Goal: Use online tool/utility: Use online tool/utility

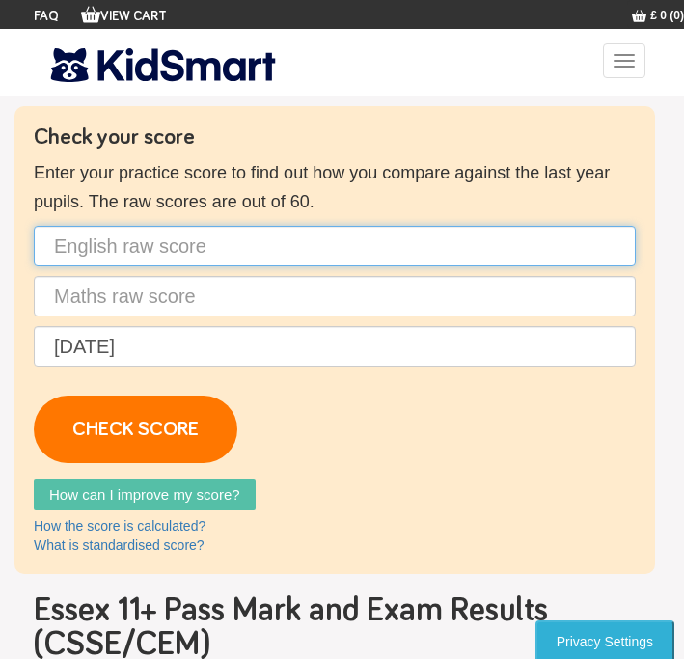
click at [175, 259] on input "text" at bounding box center [335, 246] width 602 height 41
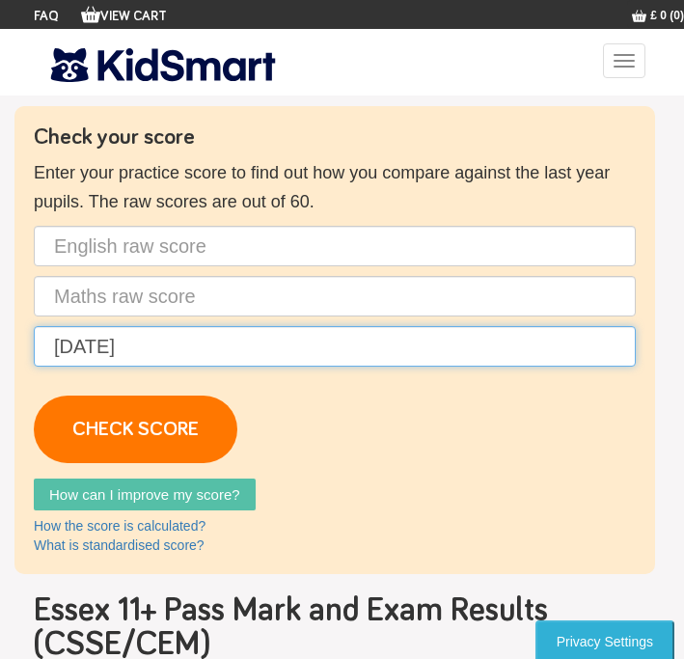
click at [74, 353] on input "[DATE]" at bounding box center [335, 346] width 602 height 41
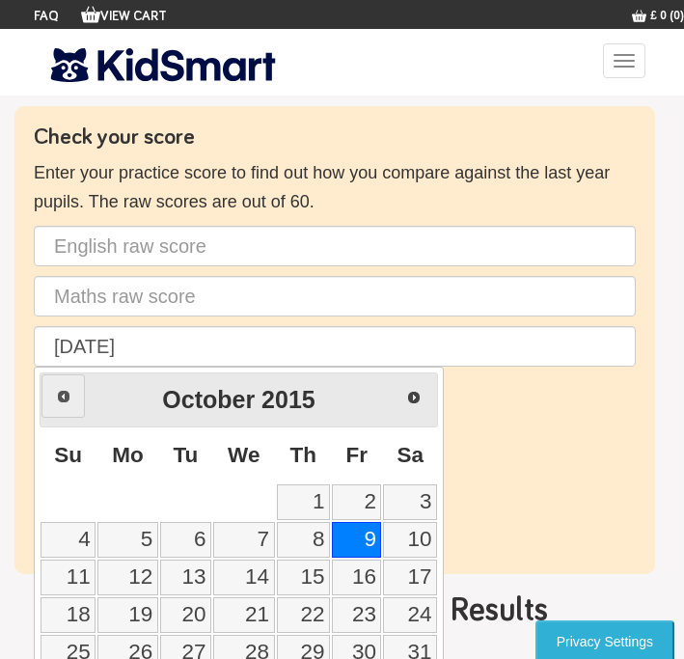
click at [67, 392] on span "Prev" at bounding box center [63, 396] width 15 height 15
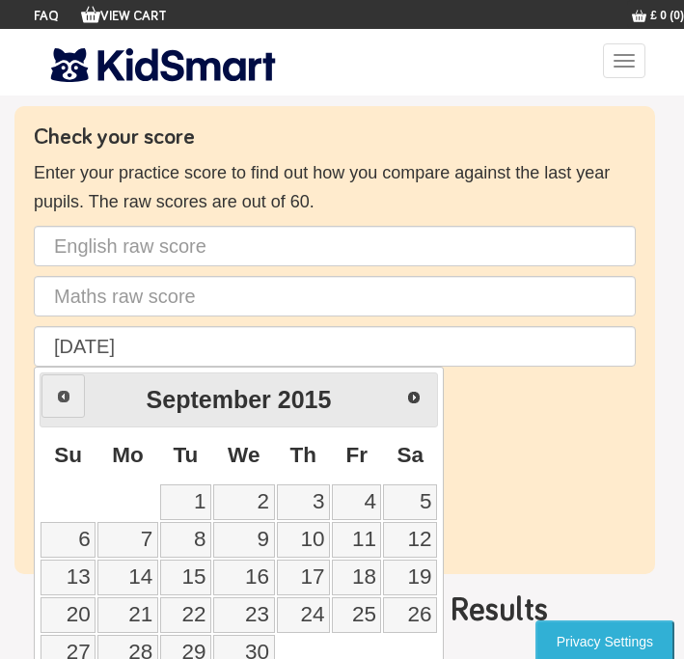
click at [67, 395] on span "Prev" at bounding box center [63, 396] width 15 height 15
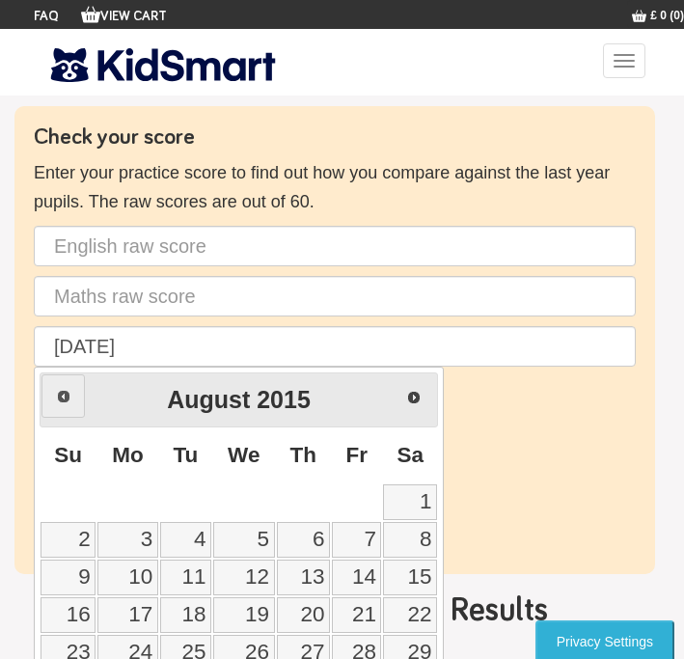
click at [67, 395] on span "Prev" at bounding box center [63, 396] width 15 height 15
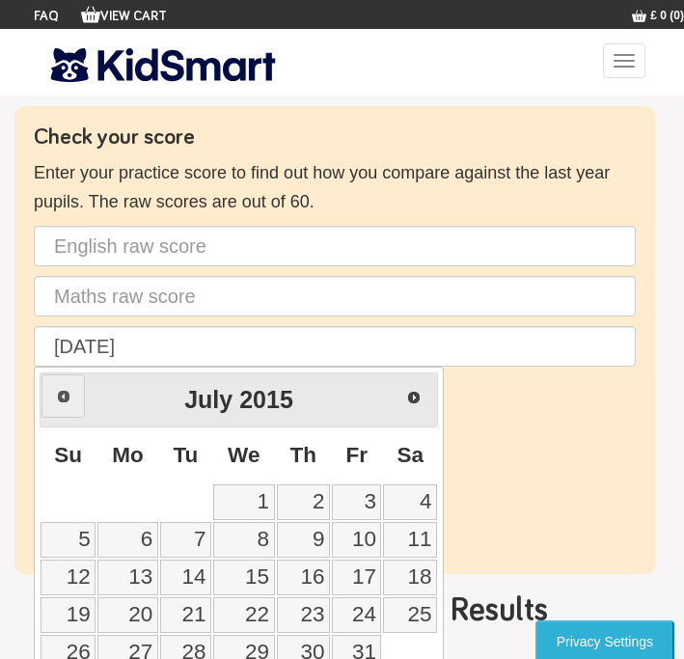
click at [67, 395] on span "Prev" at bounding box center [63, 396] width 15 height 15
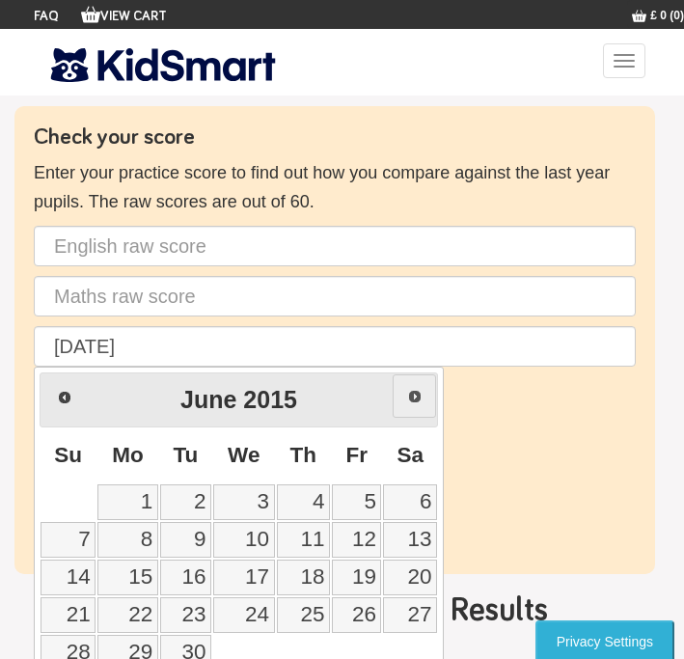
click at [408, 390] on span "Next" at bounding box center [414, 396] width 15 height 15
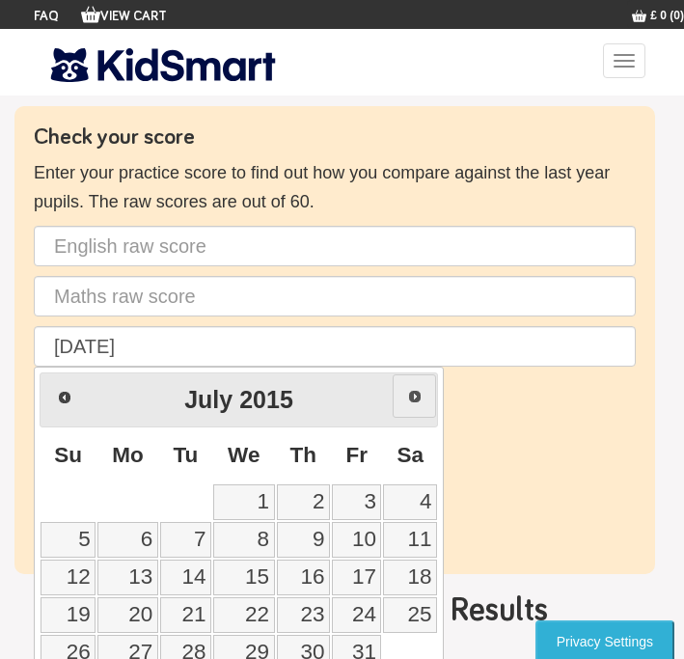
click at [409, 387] on link "Next" at bounding box center [414, 395] width 43 height 43
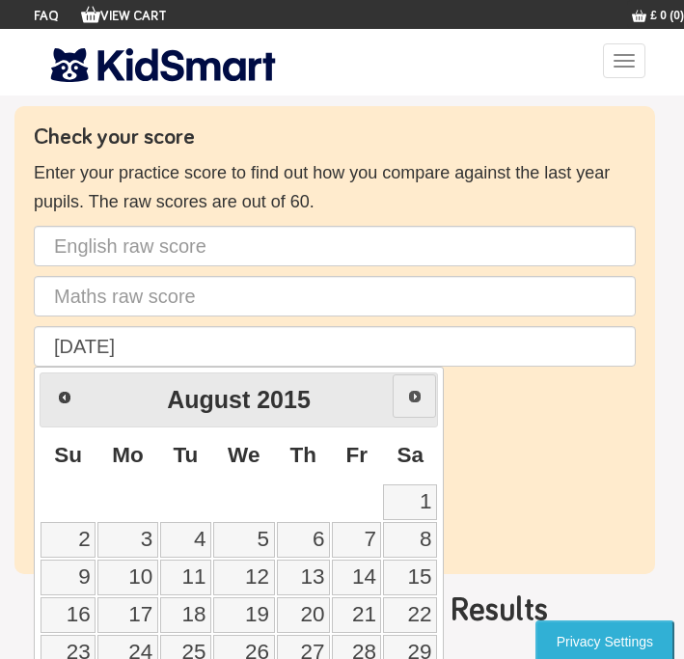
click at [409, 387] on link "Next" at bounding box center [414, 395] width 43 height 43
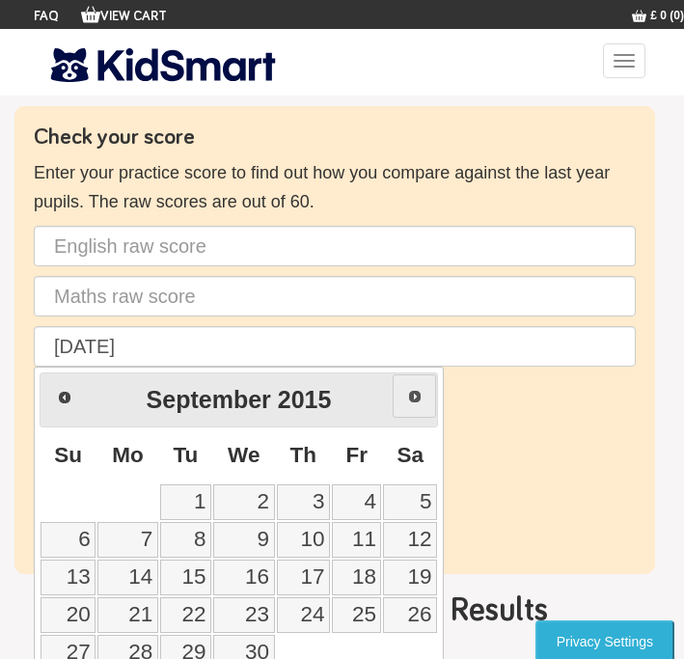
click at [409, 387] on link "Next" at bounding box center [414, 395] width 43 height 43
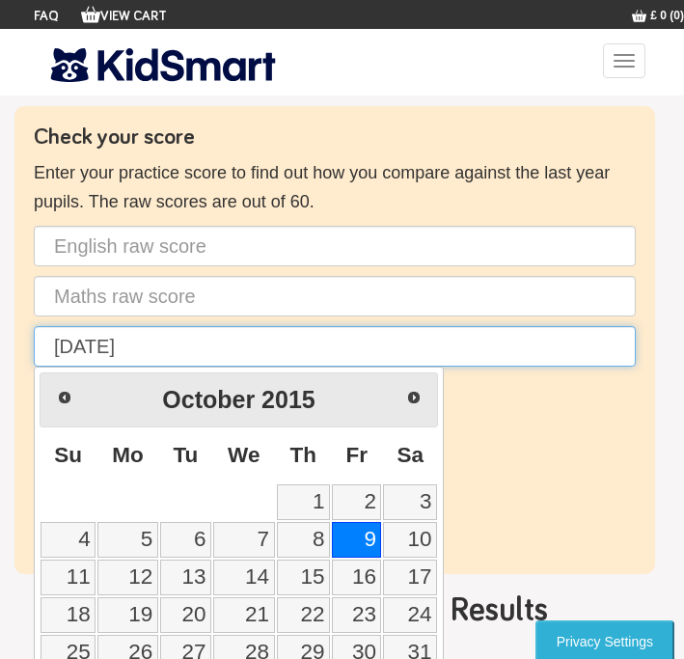
click at [107, 343] on input "[DATE]" at bounding box center [335, 346] width 602 height 41
click at [101, 343] on input "[DATE]" at bounding box center [335, 346] width 602 height 41
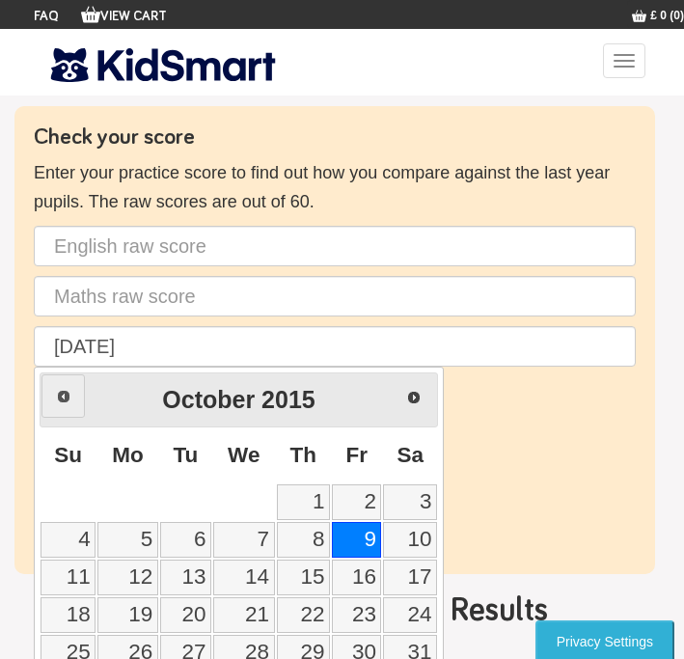
click at [53, 406] on link "Prev" at bounding box center [62, 395] width 43 height 43
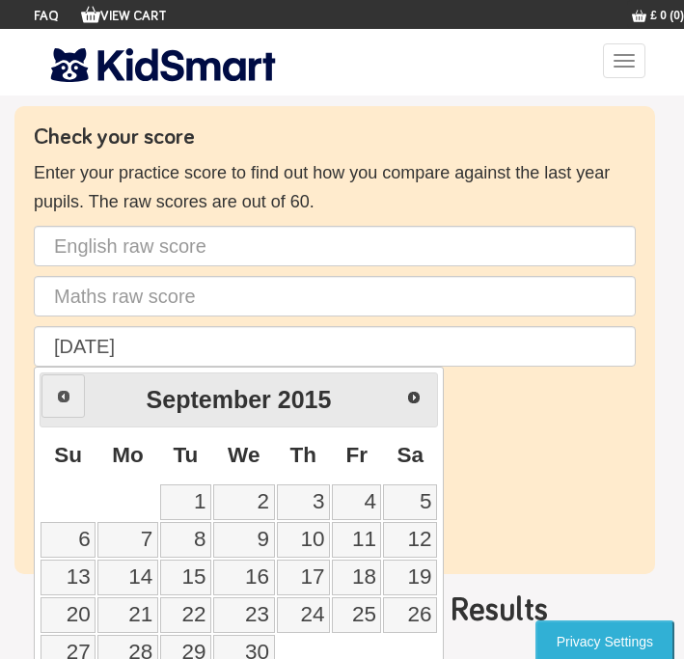
click at [53, 406] on link "Prev" at bounding box center [62, 395] width 43 height 43
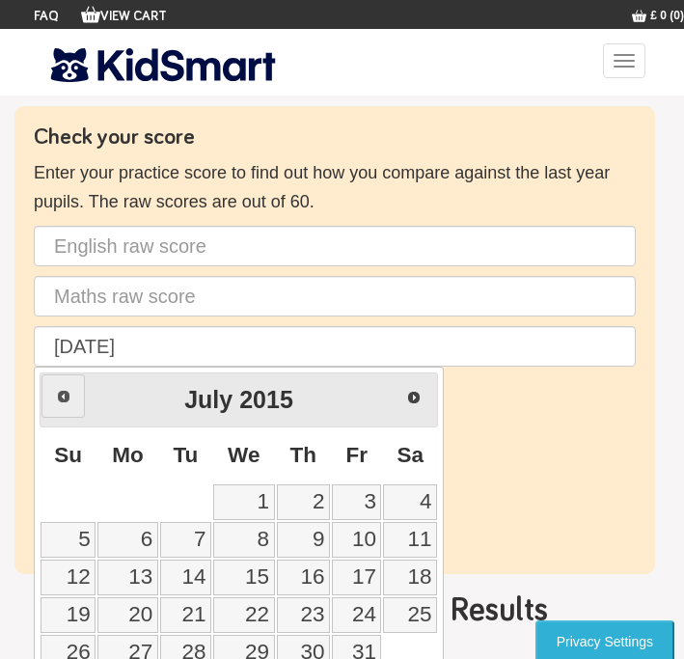
click at [53, 405] on link "Prev" at bounding box center [62, 395] width 43 height 43
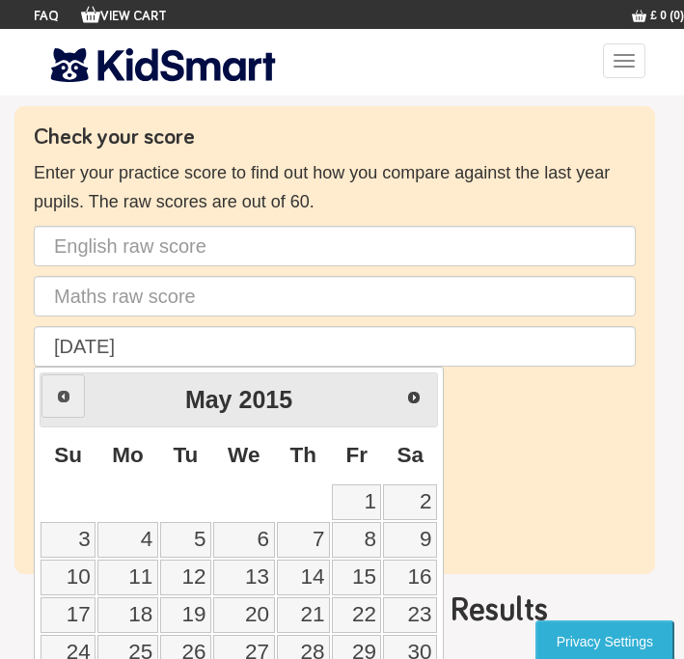
click at [53, 405] on link "Prev" at bounding box center [62, 395] width 43 height 43
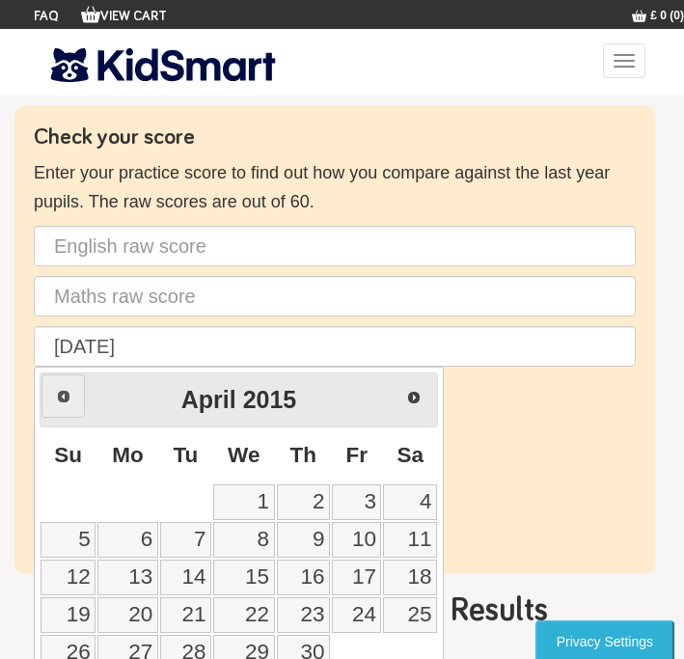
click at [53, 405] on link "Prev" at bounding box center [62, 395] width 43 height 43
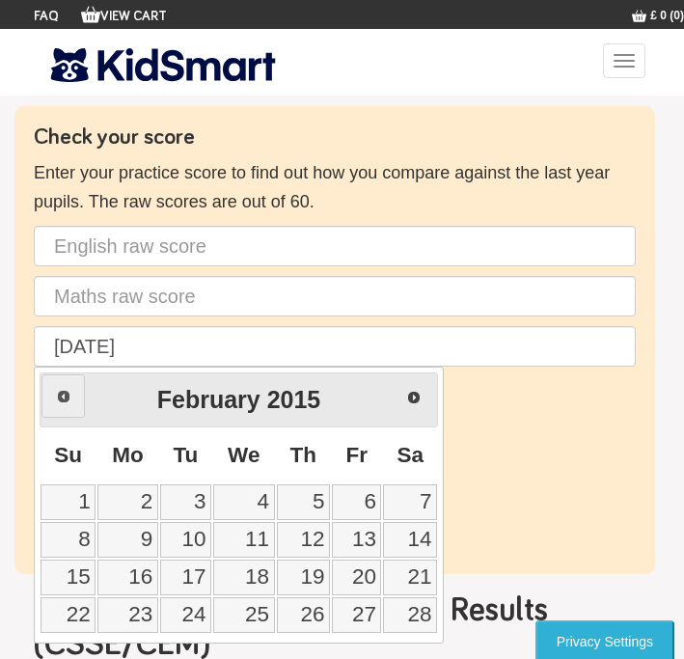
click at [55, 405] on link "Prev" at bounding box center [62, 395] width 43 height 43
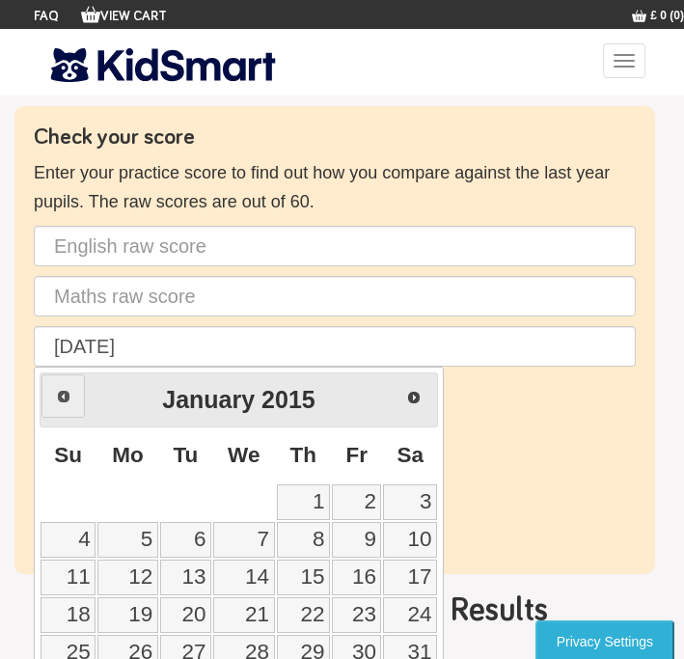
click at [55, 405] on link "Prev" at bounding box center [62, 395] width 43 height 43
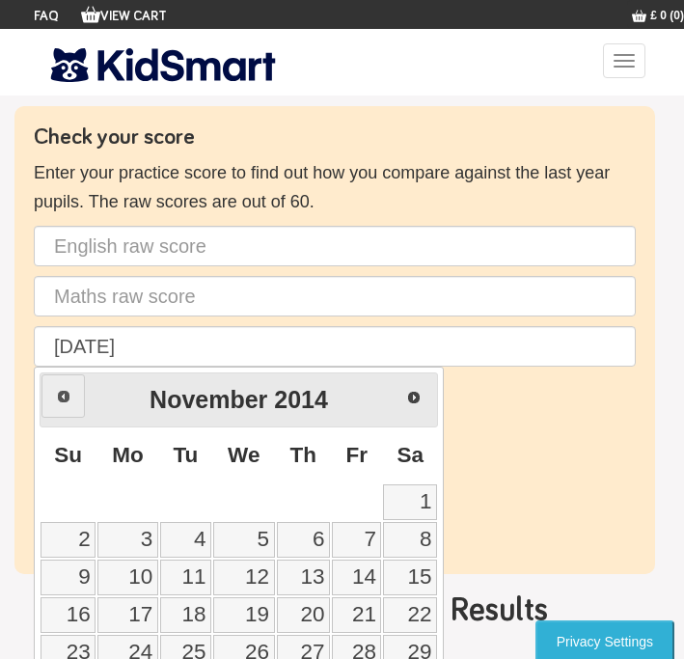
click at [55, 405] on link "Prev" at bounding box center [62, 395] width 43 height 43
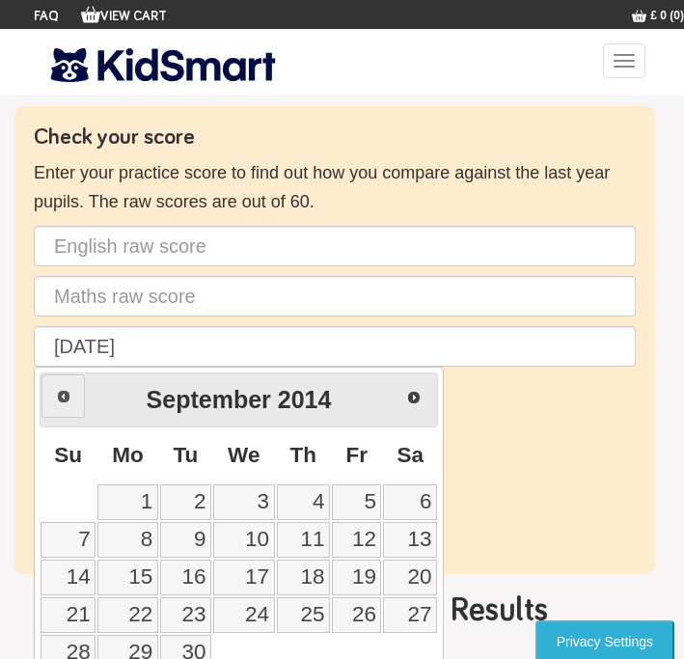
click at [55, 405] on link "Prev" at bounding box center [62, 395] width 43 height 43
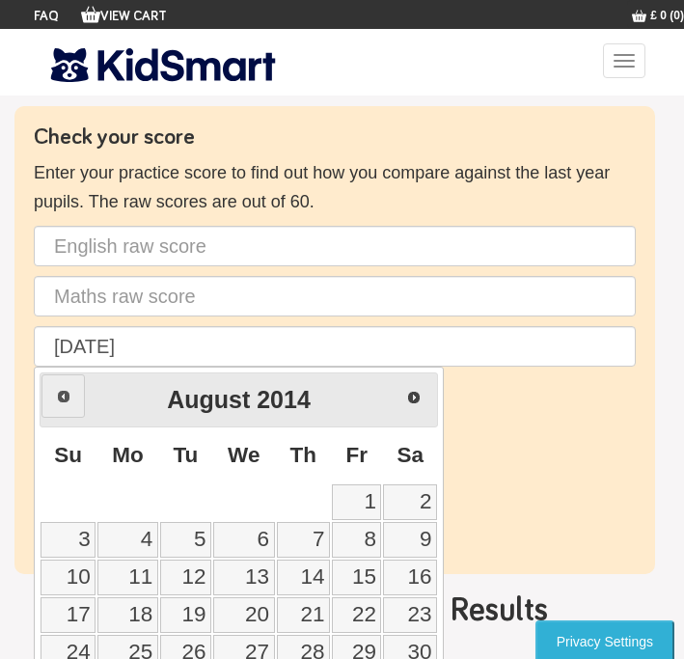
click at [55, 405] on link "Prev" at bounding box center [62, 395] width 43 height 43
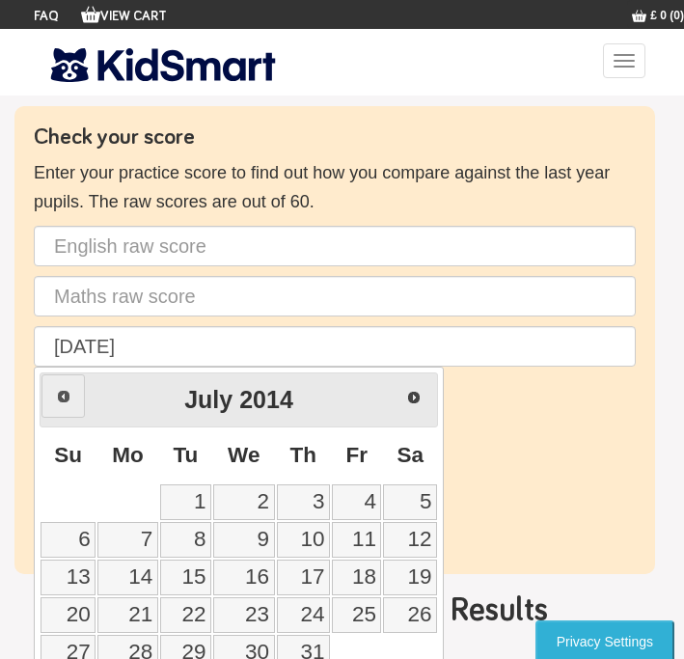
click at [55, 405] on link "Prev" at bounding box center [62, 395] width 43 height 43
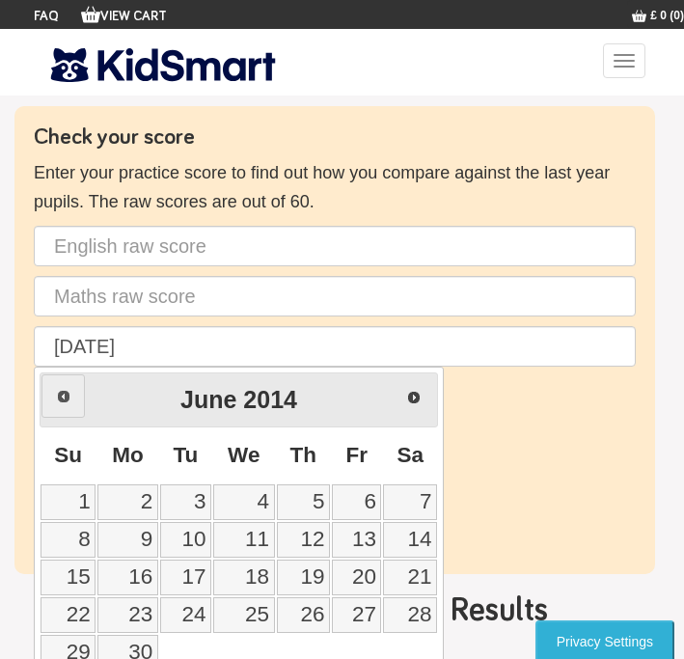
click at [55, 405] on link "Prev" at bounding box center [62, 395] width 43 height 43
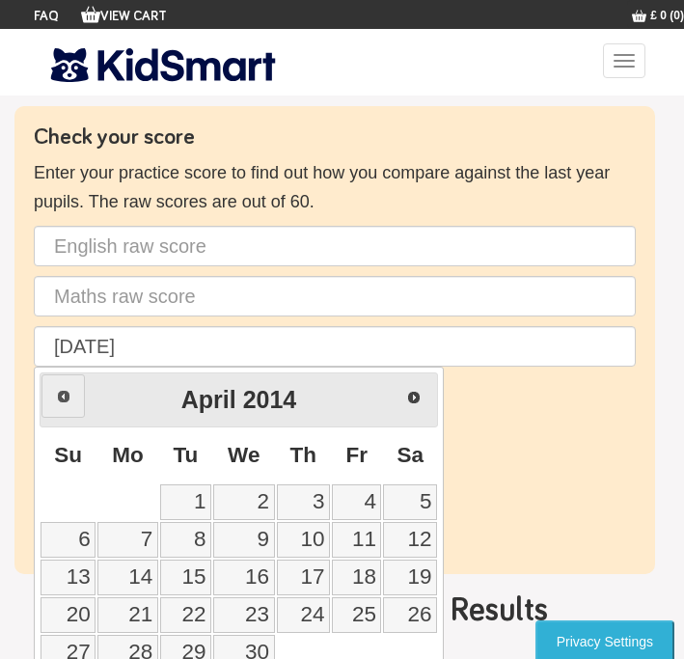
click at [55, 405] on link "Prev" at bounding box center [62, 395] width 43 height 43
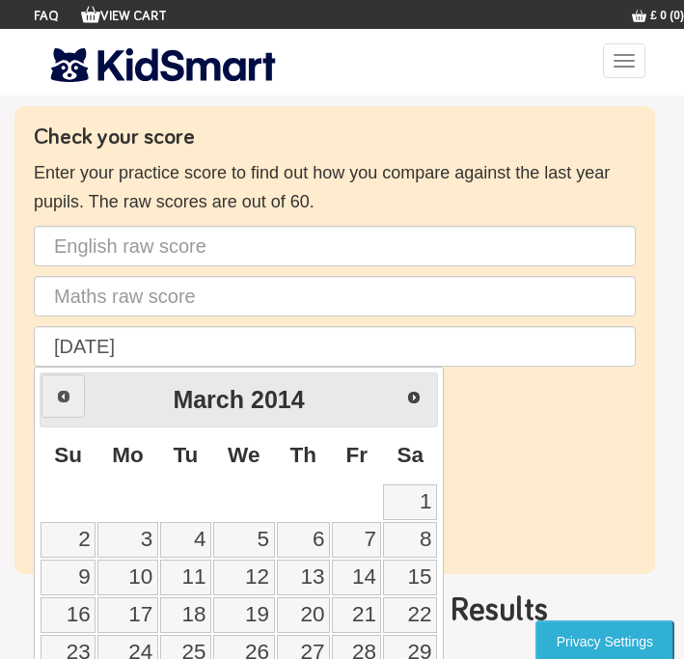
click at [59, 404] on link "Prev" at bounding box center [62, 395] width 43 height 43
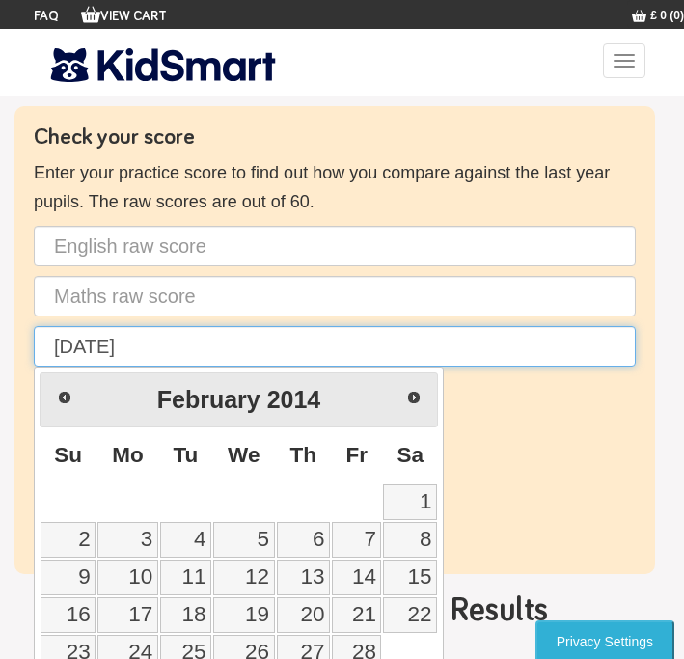
click at [161, 333] on input "[DATE]" at bounding box center [335, 346] width 602 height 41
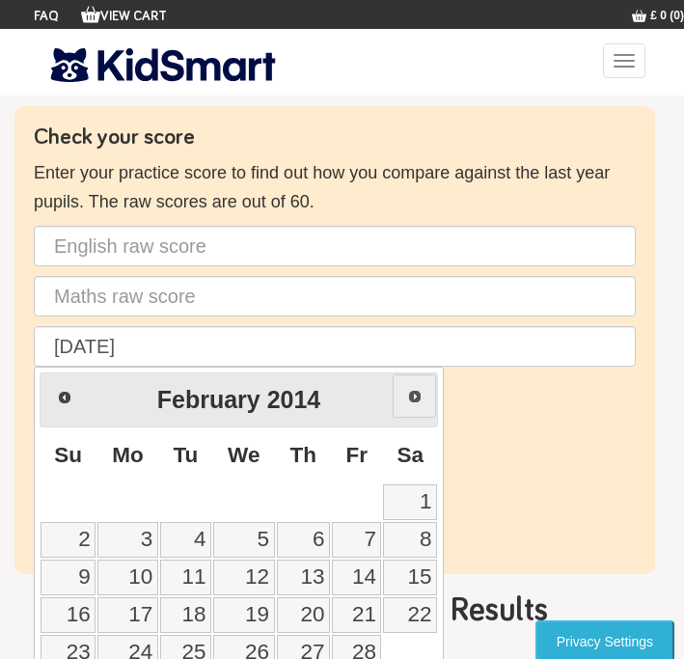
click at [413, 387] on link "Next" at bounding box center [414, 395] width 43 height 43
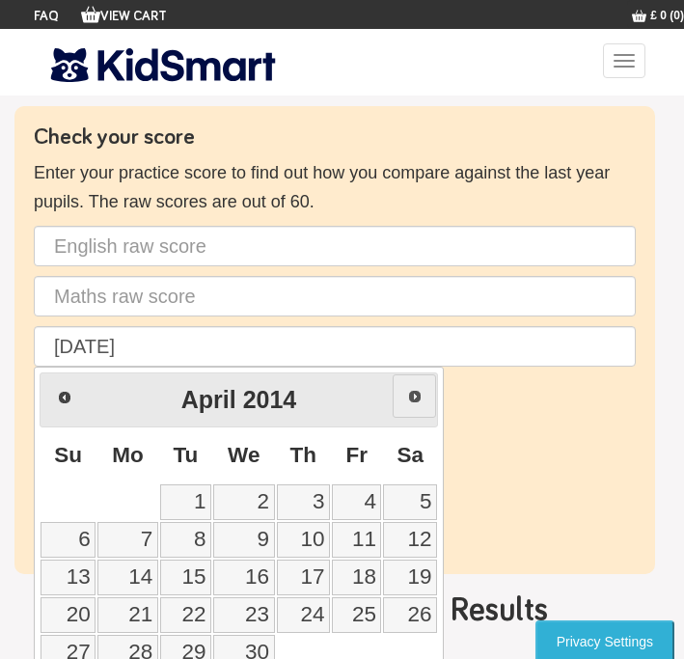
click at [413, 387] on link "Next" at bounding box center [414, 395] width 43 height 43
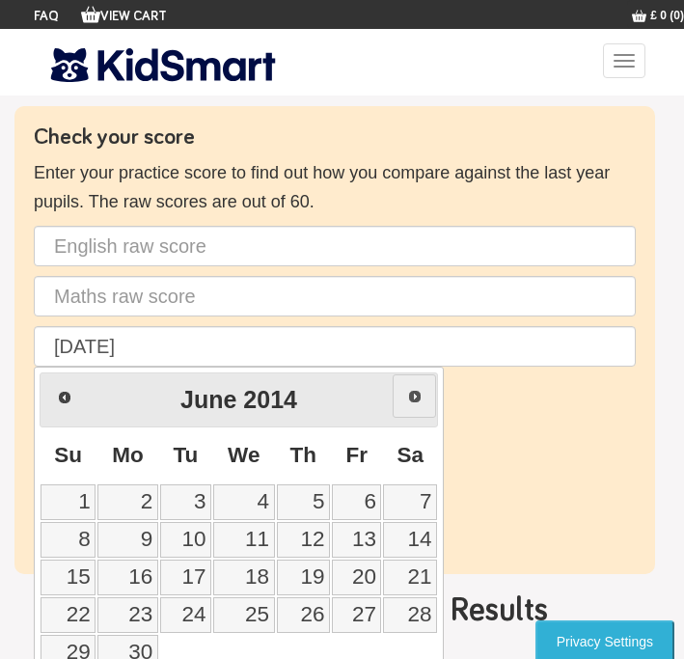
click at [413, 387] on link "Next" at bounding box center [414, 395] width 43 height 43
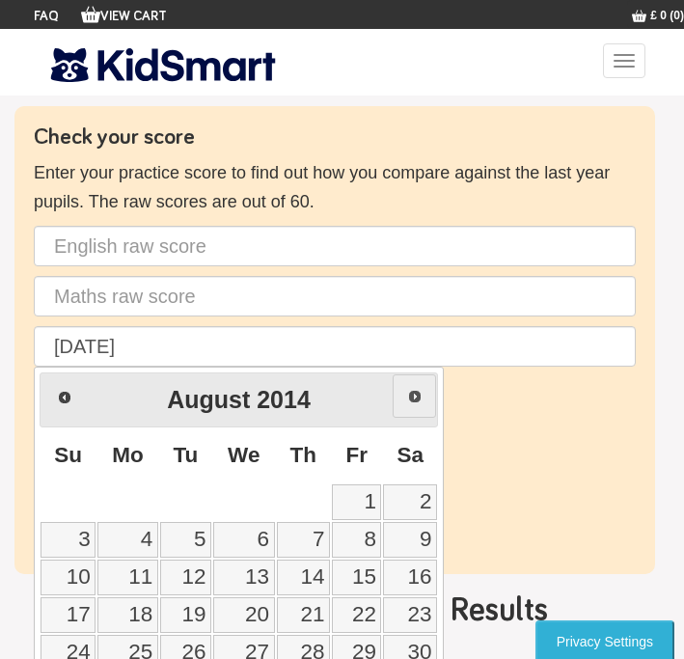
click at [413, 387] on link "Next" at bounding box center [414, 395] width 43 height 43
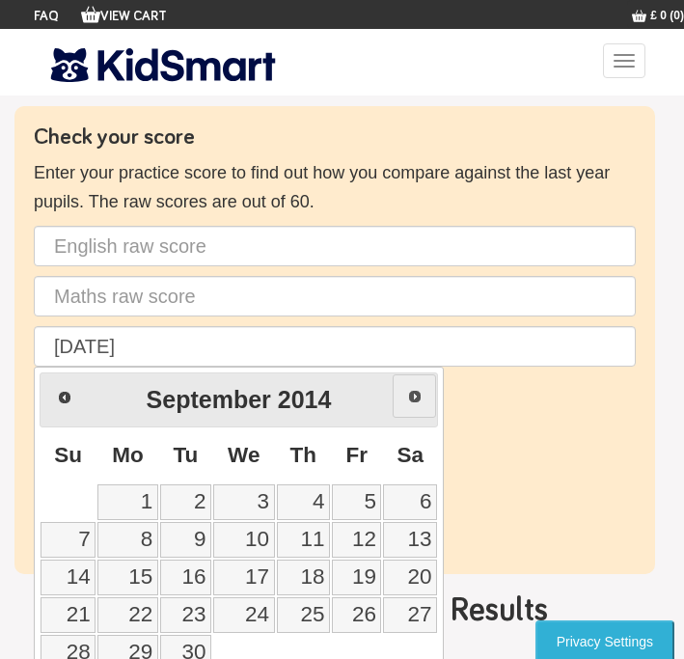
click at [413, 387] on link "Next" at bounding box center [414, 395] width 43 height 43
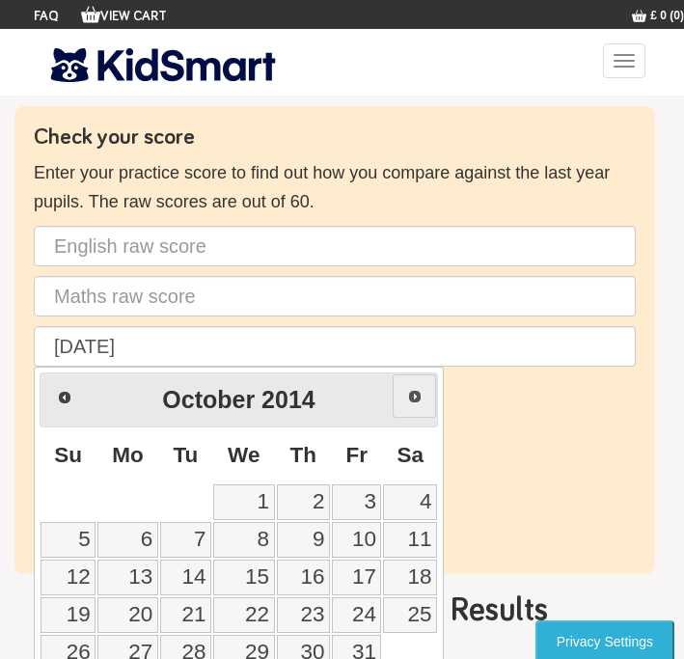
click at [412, 386] on link "Next" at bounding box center [414, 395] width 43 height 43
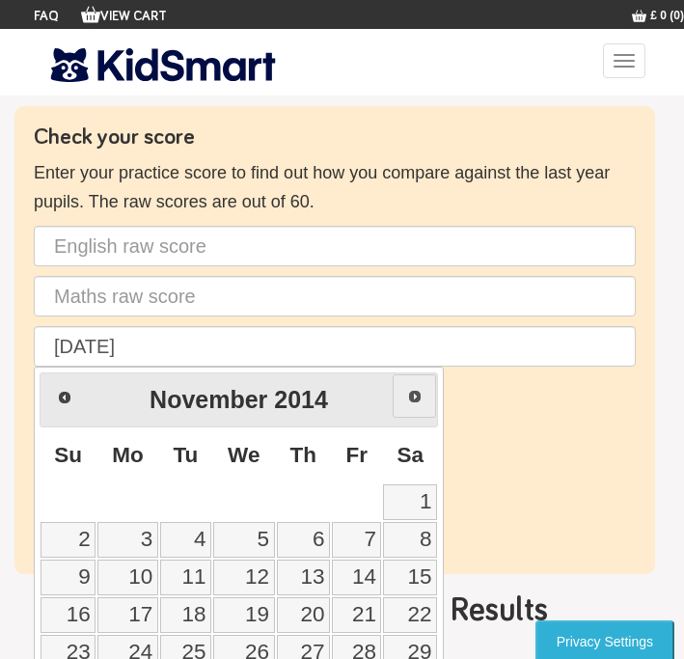
click at [412, 386] on link "Next" at bounding box center [414, 395] width 43 height 43
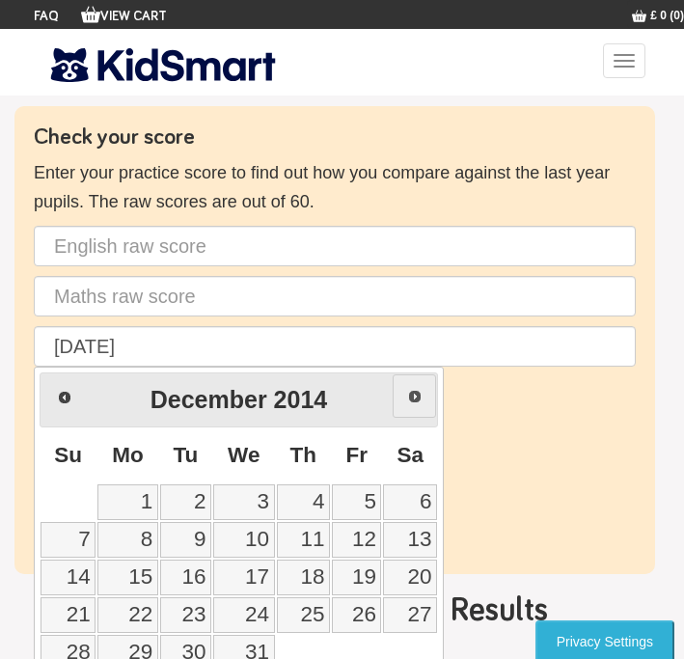
click at [412, 386] on link "Next" at bounding box center [414, 395] width 43 height 43
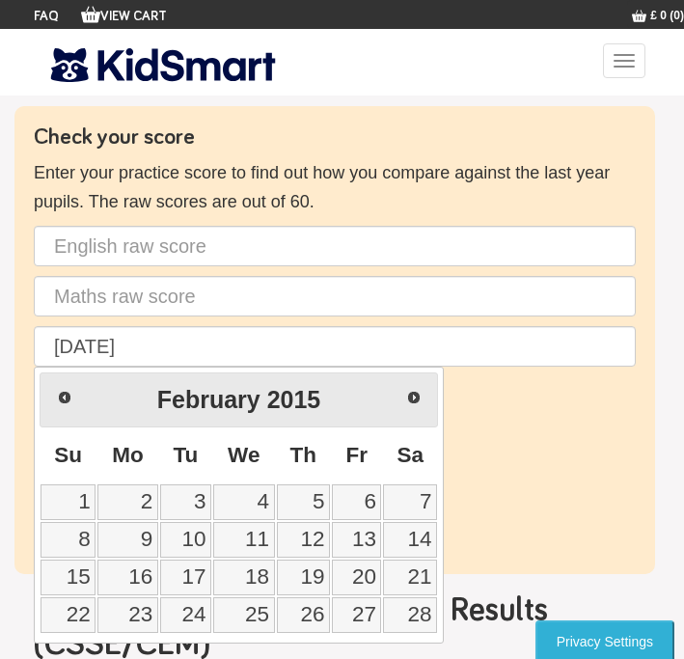
click at [415, 373] on div "Prev Next [DATE]" at bounding box center [239, 399] width 398 height 55
click at [415, 403] on span "Next" at bounding box center [414, 396] width 15 height 15
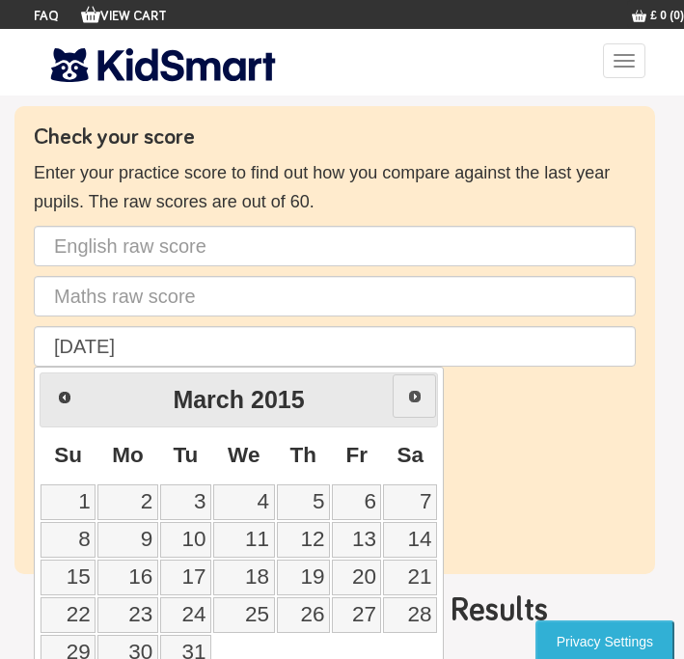
click at [415, 403] on span "Next" at bounding box center [414, 396] width 15 height 15
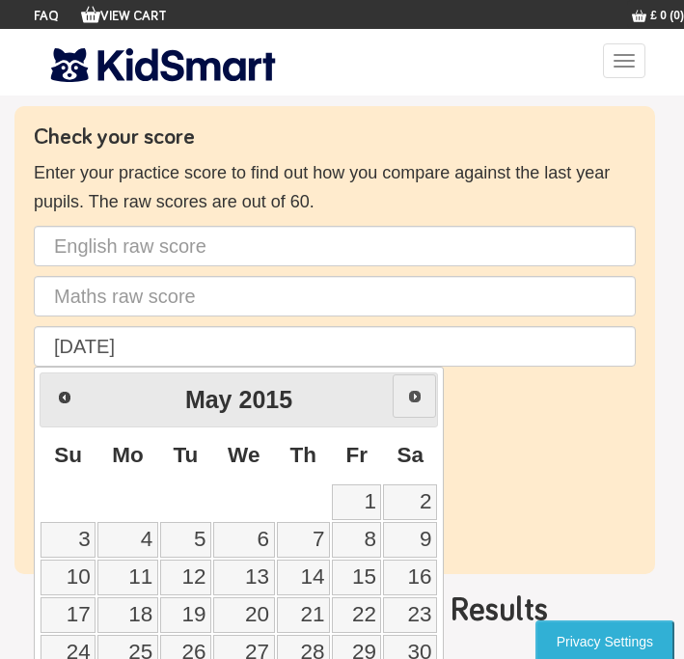
click at [415, 403] on span "Next" at bounding box center [414, 396] width 15 height 15
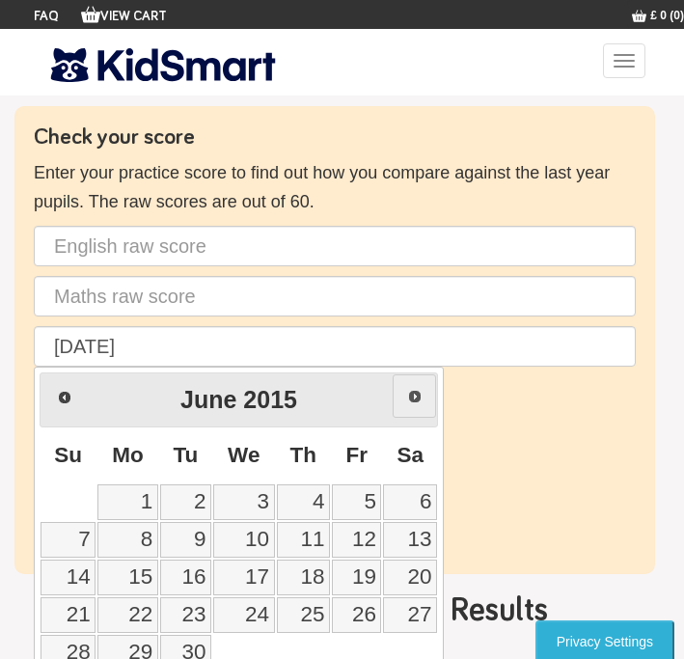
click at [415, 403] on span "Next" at bounding box center [414, 396] width 15 height 15
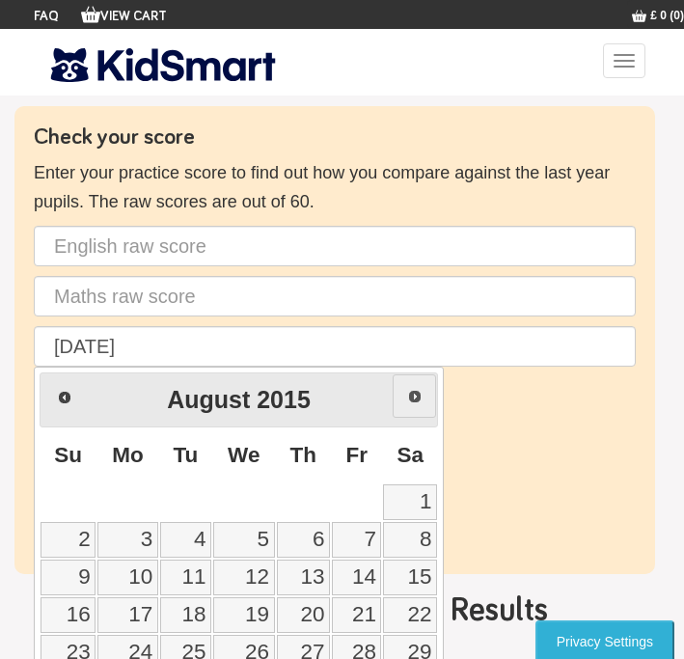
click at [401, 398] on link "Next" at bounding box center [414, 395] width 43 height 43
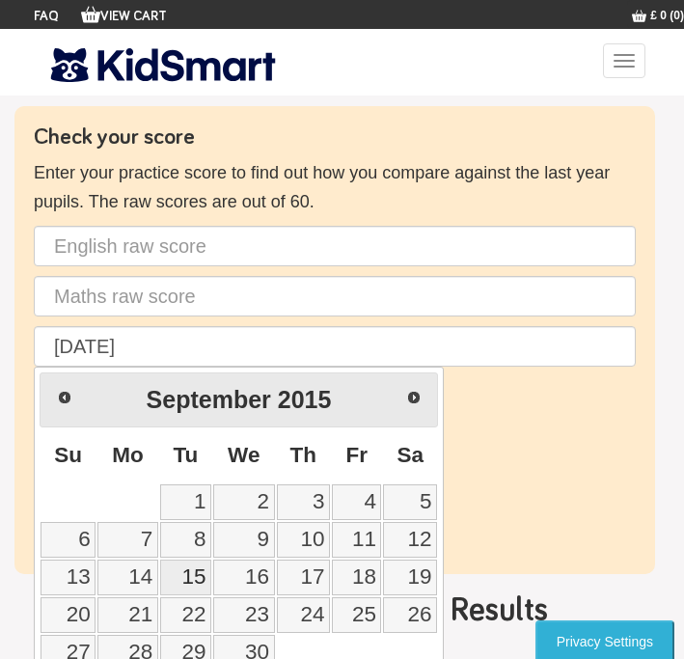
click at [185, 569] on link "15" at bounding box center [185, 578] width 51 height 36
type input "[DATE]"
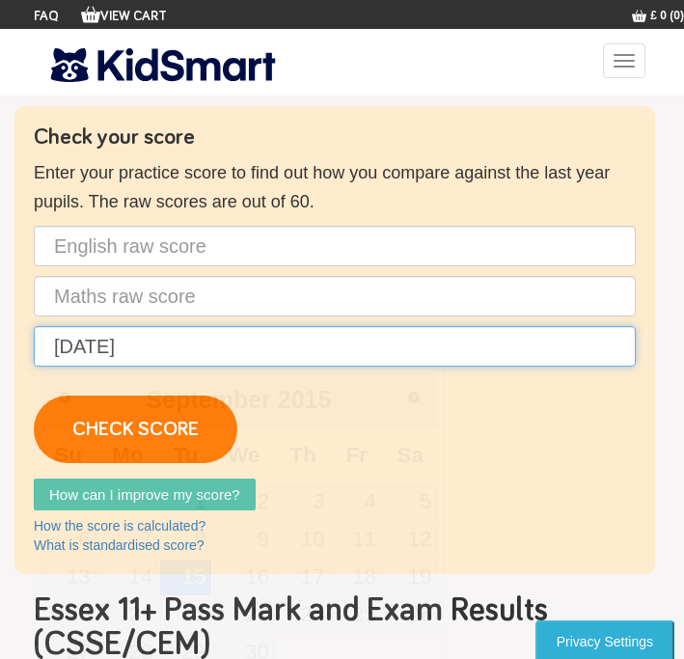
click at [104, 344] on input "[DATE]" at bounding box center [335, 346] width 602 height 41
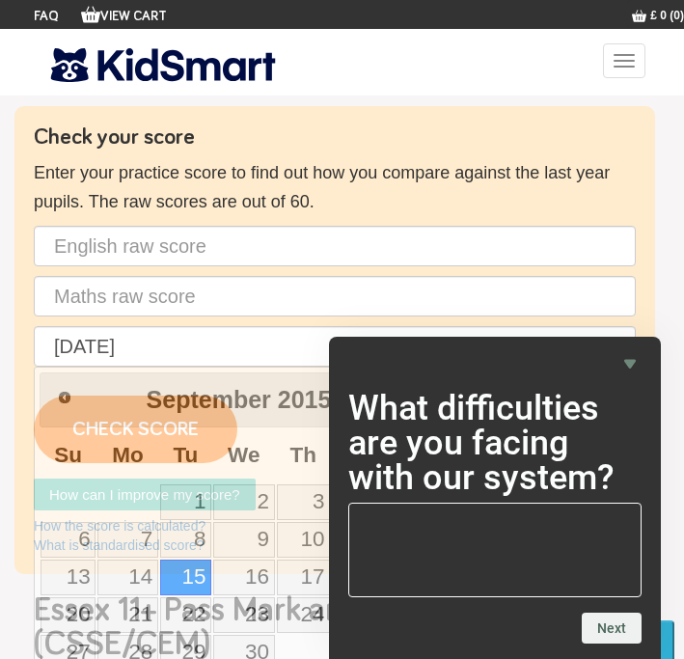
click at [665, 325] on div "Check your score Enter your practice score to find out how you compare against …" at bounding box center [341, 340] width 655 height 468
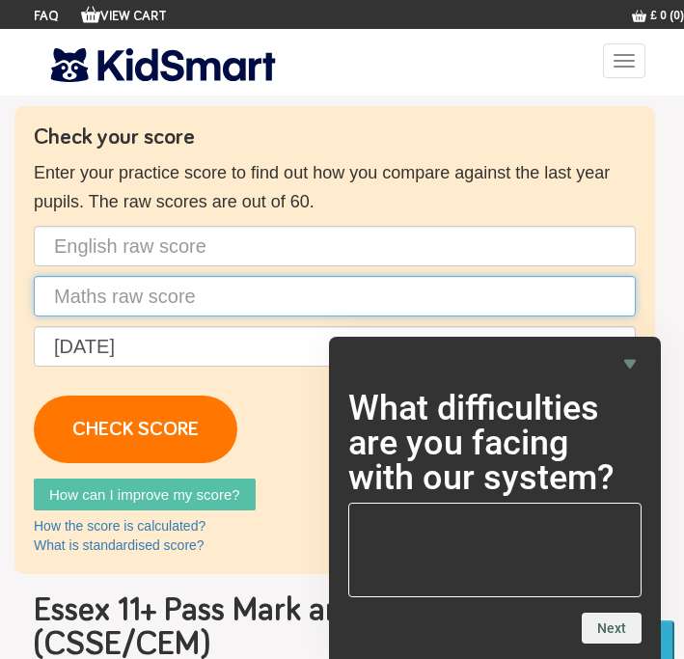
click at [205, 298] on input "text" at bounding box center [335, 296] width 602 height 41
type input "46"
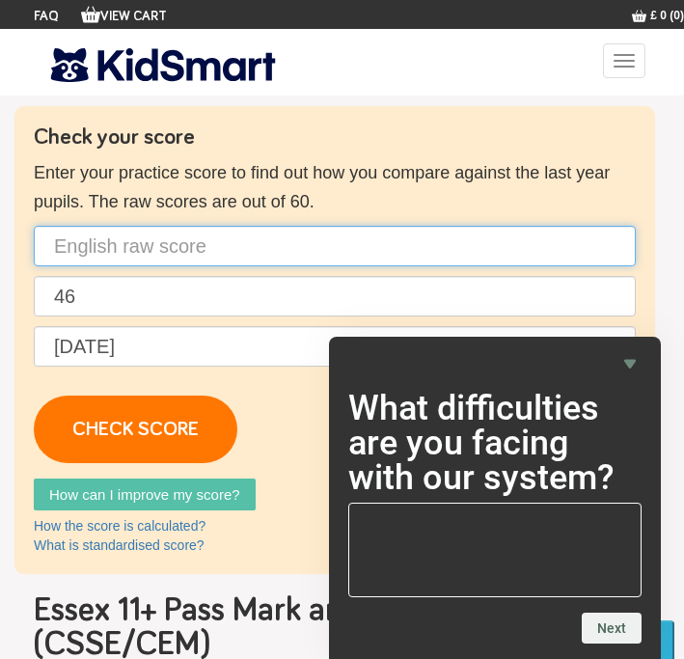
click at [141, 245] on input "text" at bounding box center [335, 246] width 602 height 41
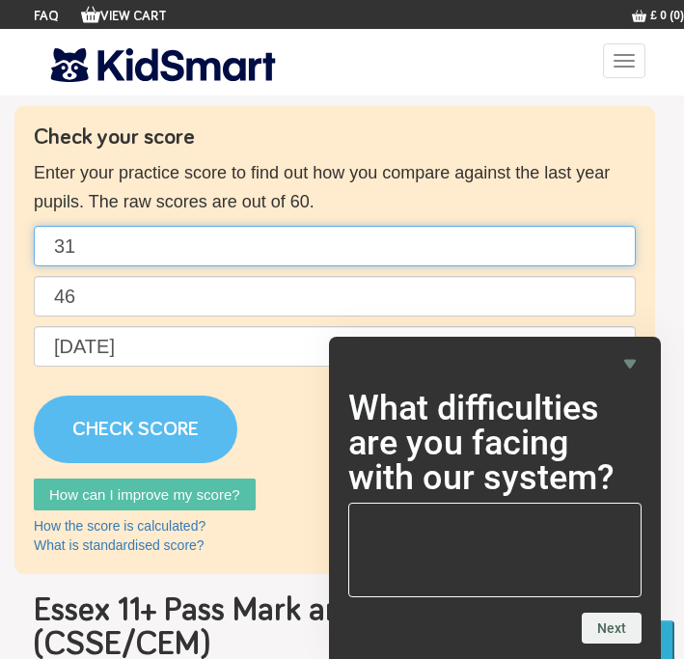
type input "31"
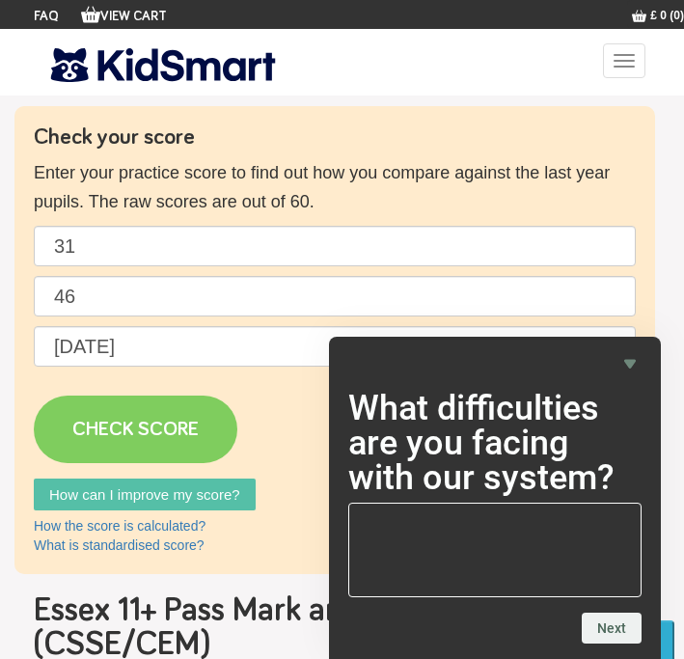
click at [129, 420] on link "CHECK SCORE" at bounding box center [136, 430] width 204 height 68
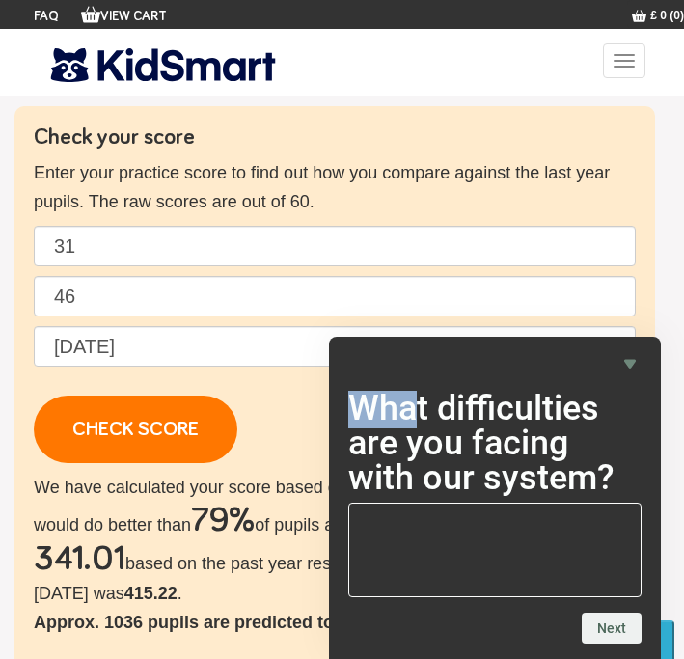
drag, startPoint x: 360, startPoint y: 415, endPoint x: 404, endPoint y: 402, distance: 46.1
click at [407, 402] on h2 "What difficulties are you facing with our system?" at bounding box center [494, 443] width 293 height 104
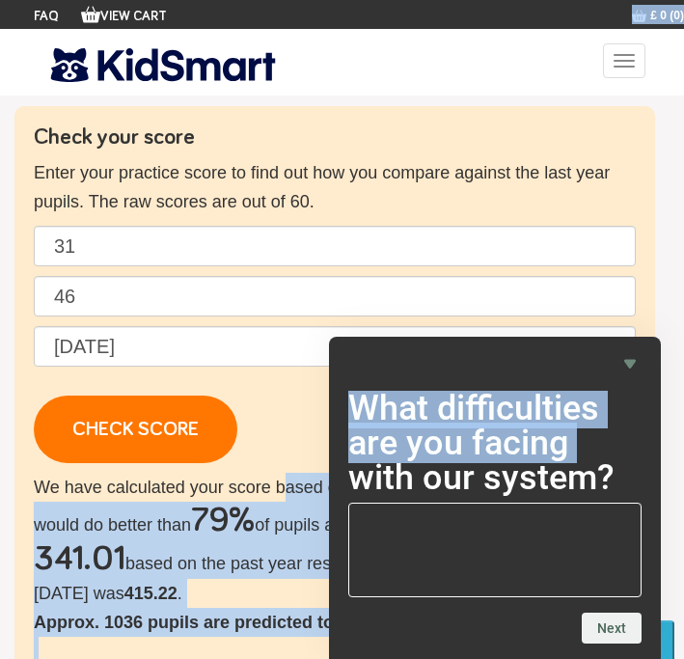
drag, startPoint x: 282, startPoint y: 497, endPoint x: 328, endPoint y: 473, distance: 52.2
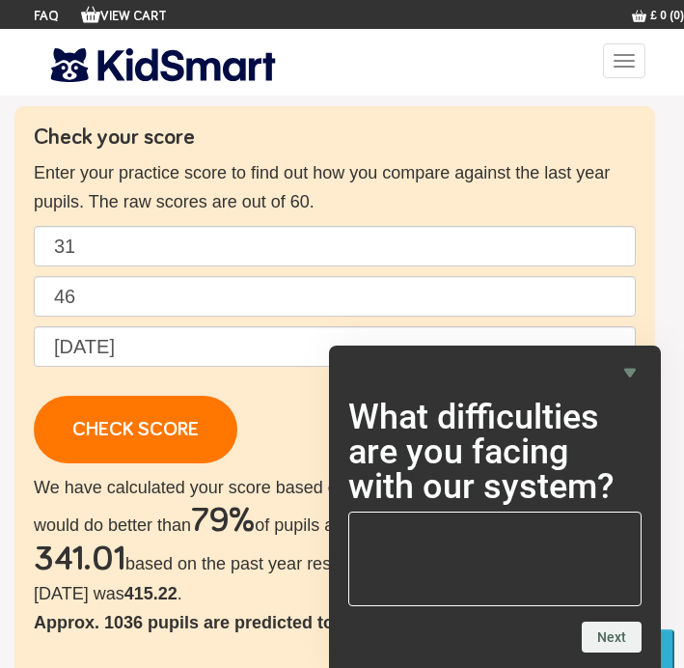
drag, startPoint x: 356, startPoint y: 363, endPoint x: 416, endPoint y: 364, distance: 59.8
click at [418, 365] on div at bounding box center [494, 372] width 293 height 23
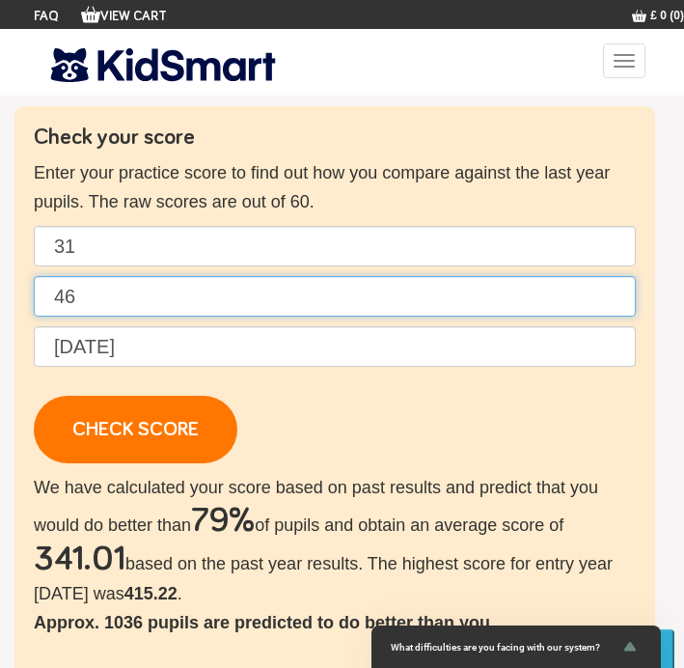
click at [149, 287] on input "46" at bounding box center [335, 296] width 602 height 41
type input "4"
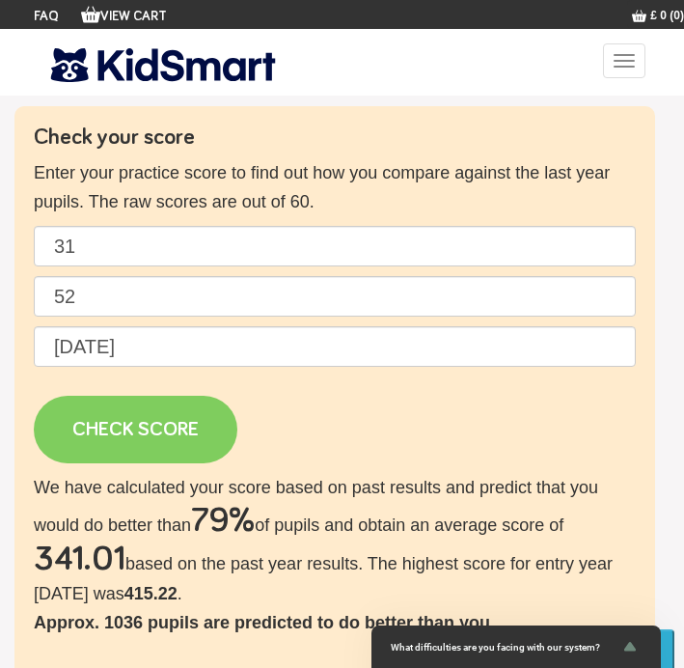
click at [128, 429] on link "CHECK SCORE" at bounding box center [136, 430] width 204 height 68
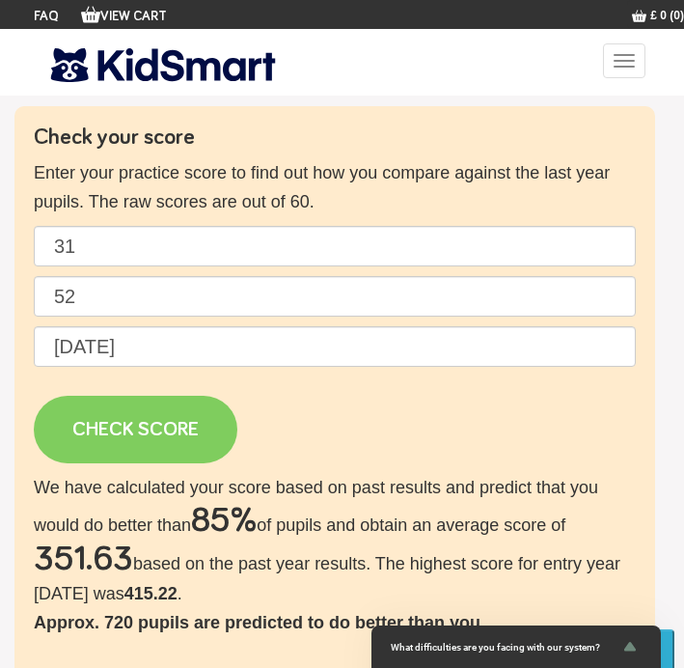
click at [129, 429] on link "CHECK SCORE" at bounding box center [136, 430] width 204 height 68
click at [128, 428] on link "CHECK SCORE" at bounding box center [136, 430] width 204 height 68
click at [122, 433] on link "CHECK SCORE" at bounding box center [136, 430] width 204 height 68
click at [112, 430] on link "CHECK SCORE" at bounding box center [136, 430] width 204 height 68
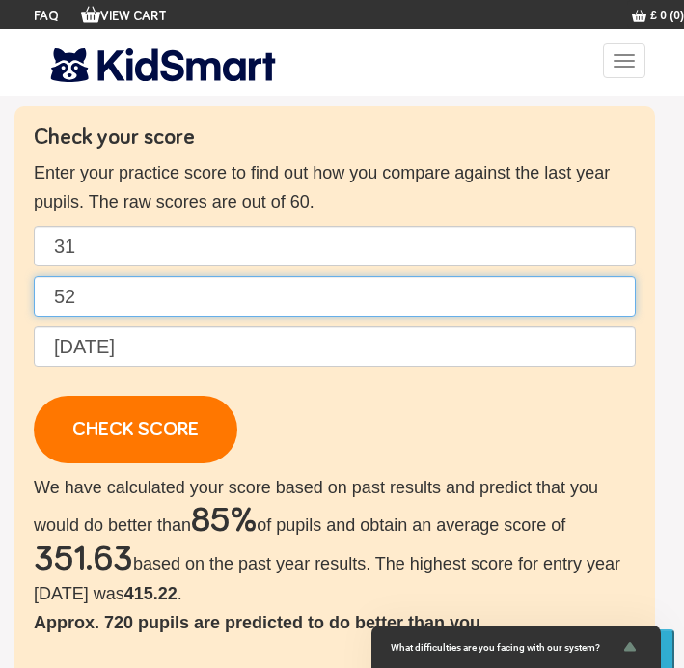
click at [131, 286] on input "52" at bounding box center [335, 296] width 602 height 41
type input "5"
type input "46"
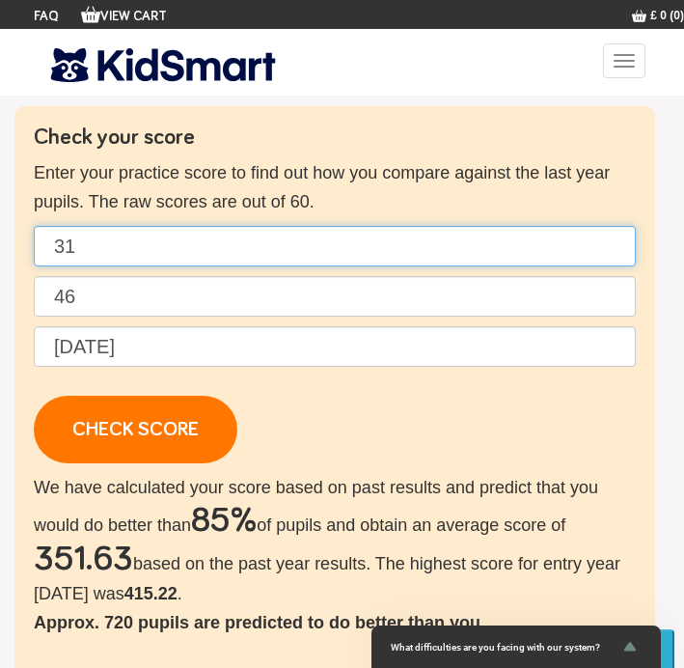
click at [91, 248] on input "31" at bounding box center [335, 246] width 602 height 41
type input "32"
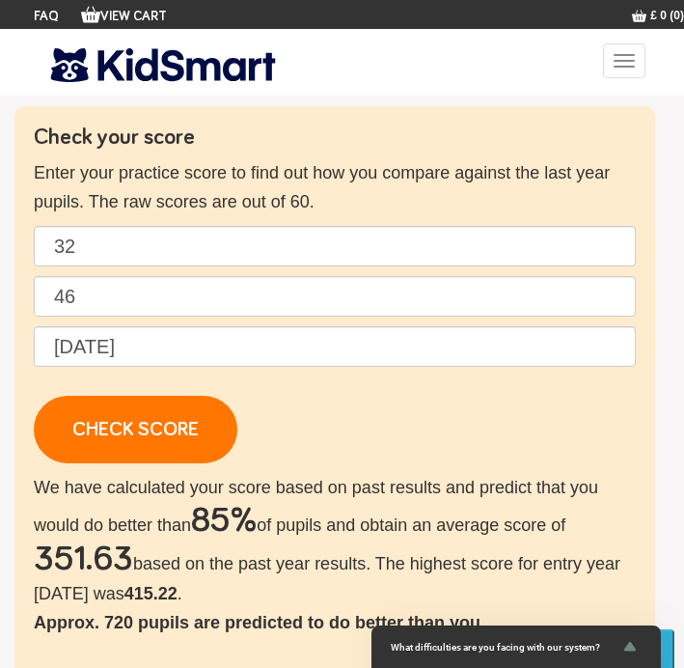
click at [176, 467] on div "Check your score Enter your practice score to find out how you compare against …" at bounding box center [334, 591] width 641 height 970
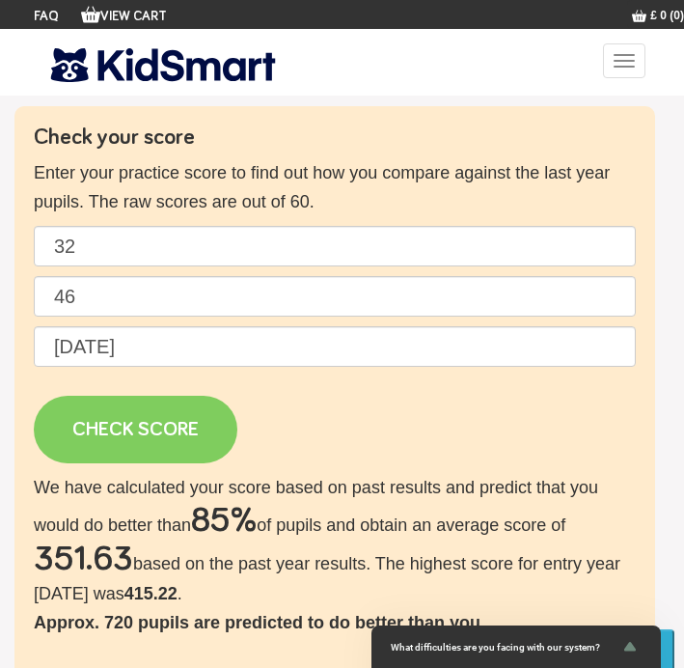
click at [176, 435] on link "CHECK SCORE" at bounding box center [136, 430] width 204 height 68
